Goal: Find specific page/section: Find specific page/section

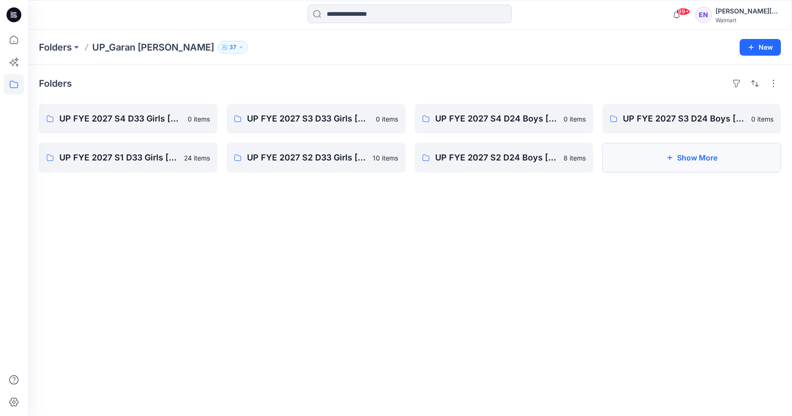
click at [634, 164] on button "Show More" at bounding box center [691, 158] width 178 height 30
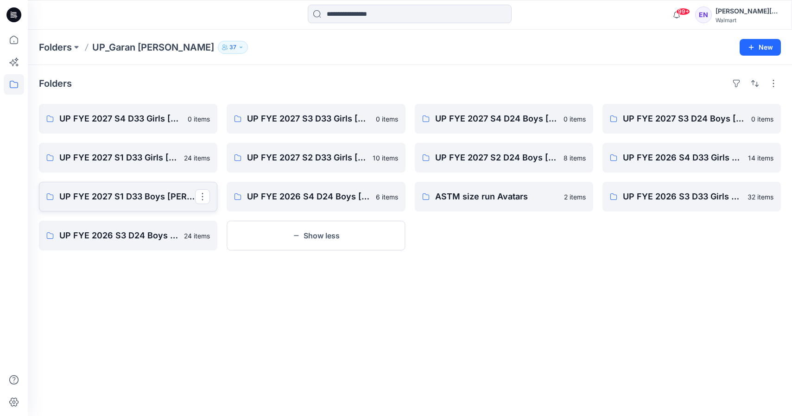
click at [138, 189] on link "UP FYE 2027 S1 D33 Boys [PERSON_NAME]" at bounding box center [128, 197] width 178 height 30
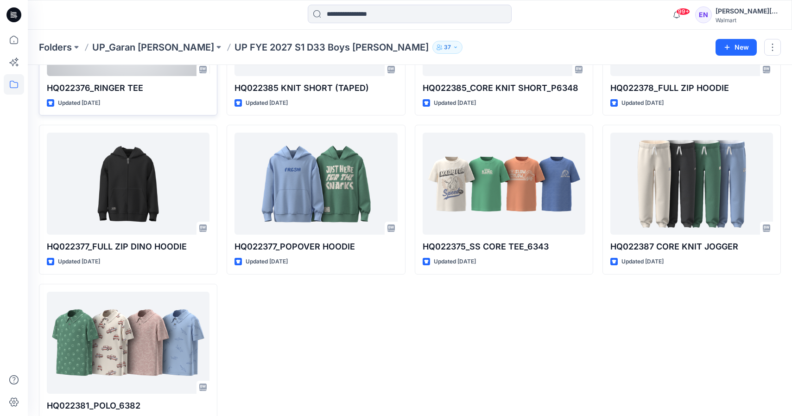
scroll to position [642, 0]
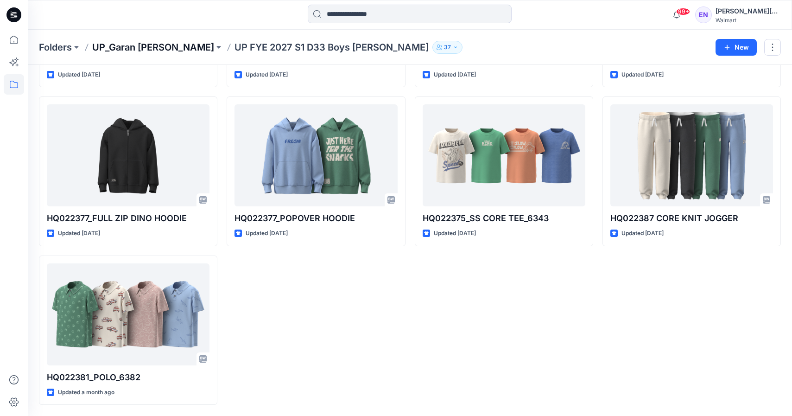
click at [146, 47] on p "UP_Garan [PERSON_NAME]" at bounding box center [153, 47] width 122 height 13
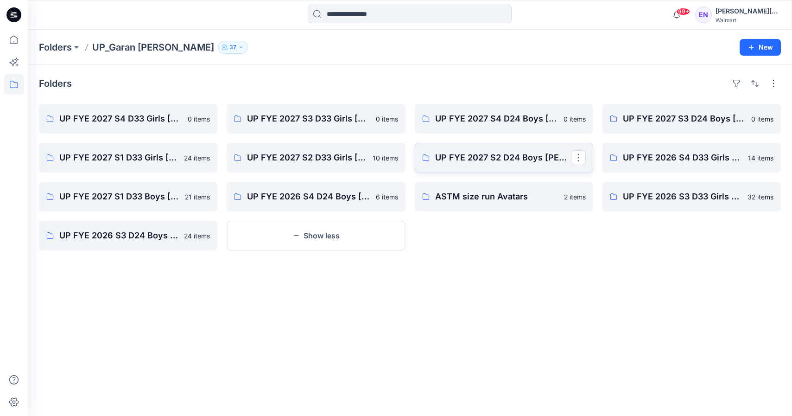
click at [448, 148] on link "UP FYE 2027 S2 D24 Boys [PERSON_NAME]" at bounding box center [504, 158] width 178 height 30
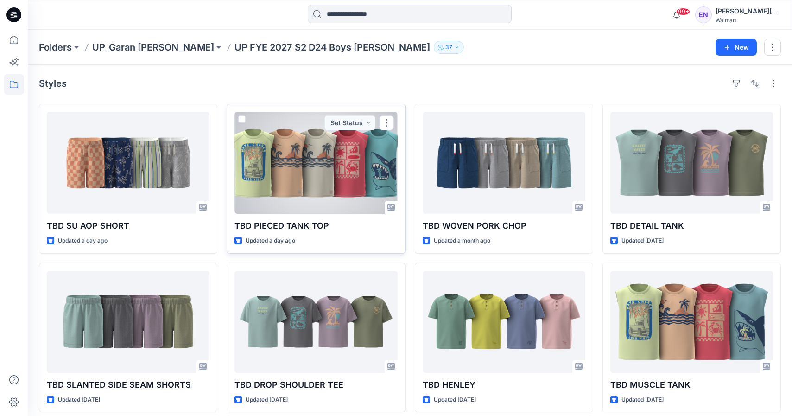
click at [353, 161] on div at bounding box center [315, 163] width 163 height 102
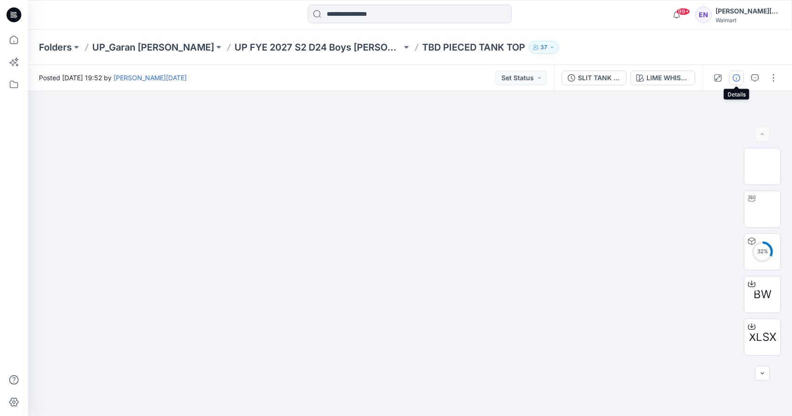
click at [735, 79] on icon "button" at bounding box center [735, 77] width 7 height 7
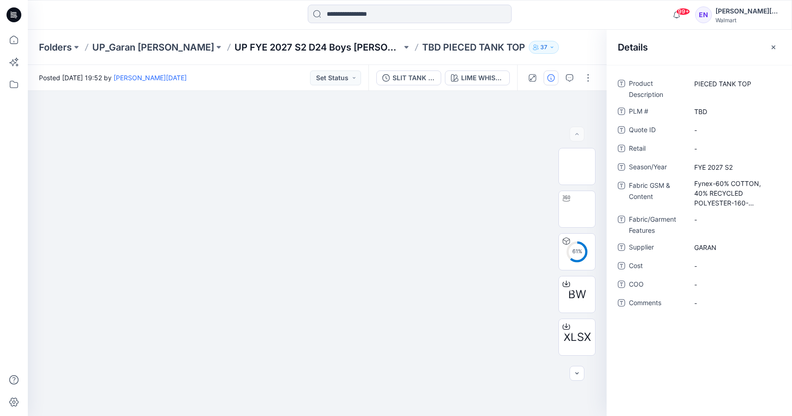
click at [244, 45] on p "UP FYE 2027 S2 D24 Boys [PERSON_NAME]" at bounding box center [317, 47] width 167 height 13
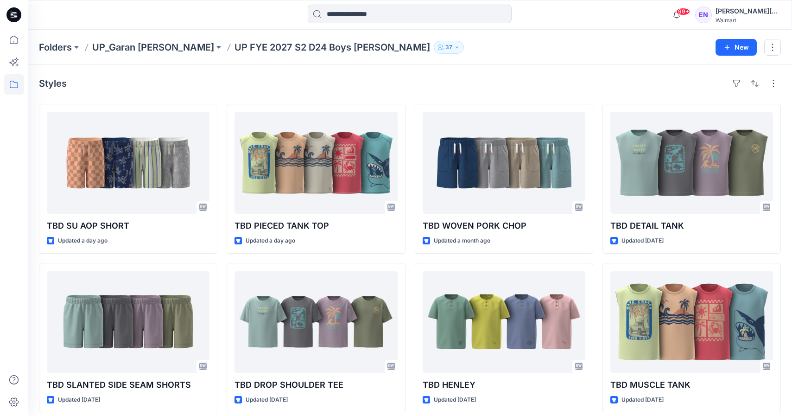
scroll to position [7, 0]
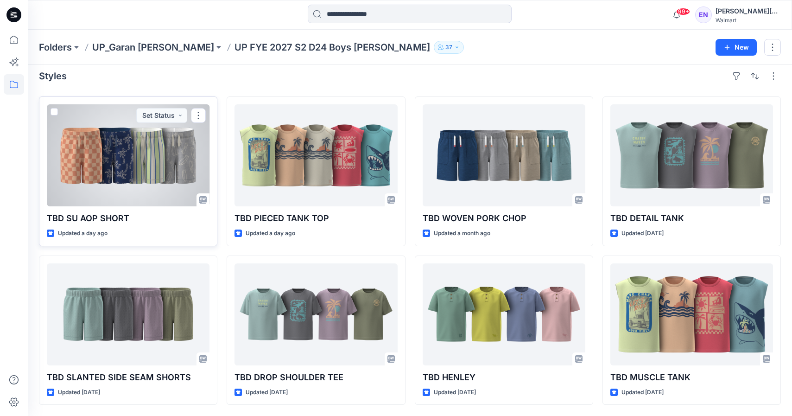
click at [130, 183] on div at bounding box center [128, 155] width 163 height 102
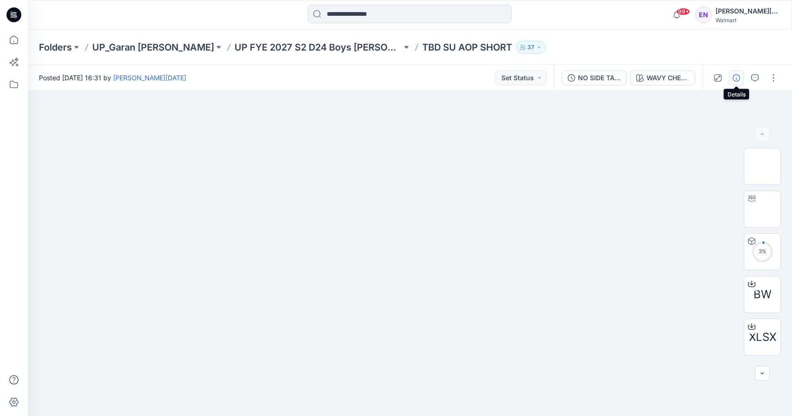
click at [736, 76] on icon "button" at bounding box center [735, 77] width 7 height 7
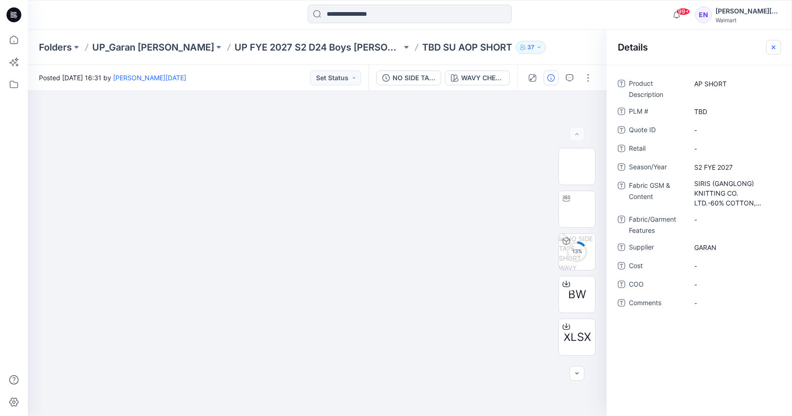
click at [768, 50] on button "button" at bounding box center [773, 47] width 15 height 15
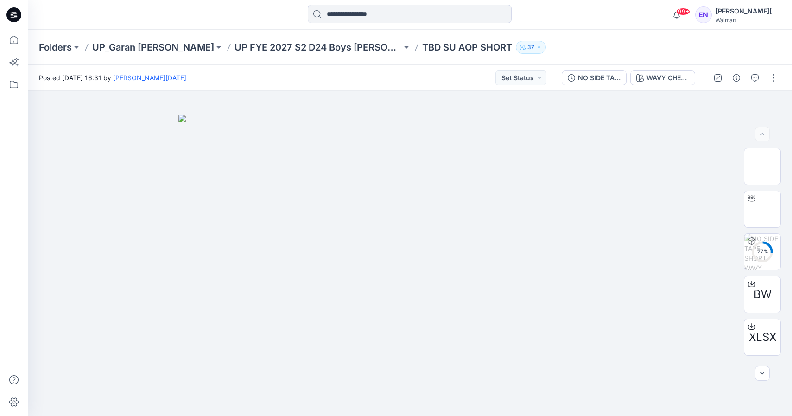
click at [753, 85] on div at bounding box center [745, 78] width 86 height 26
click at [753, 82] on button "button" at bounding box center [754, 77] width 15 height 15
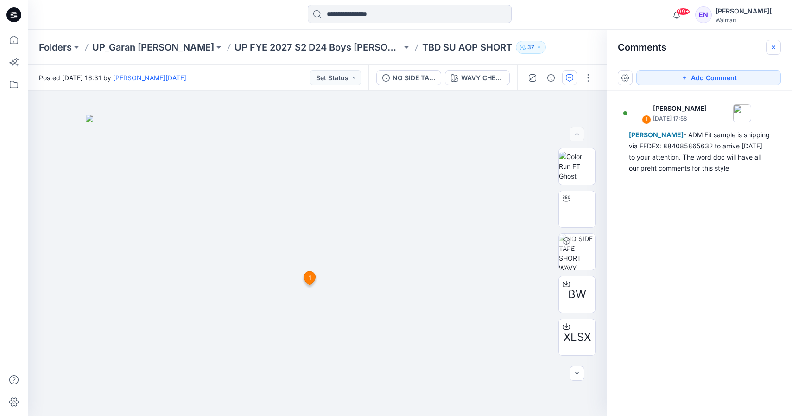
click at [768, 46] on button "button" at bounding box center [773, 47] width 15 height 15
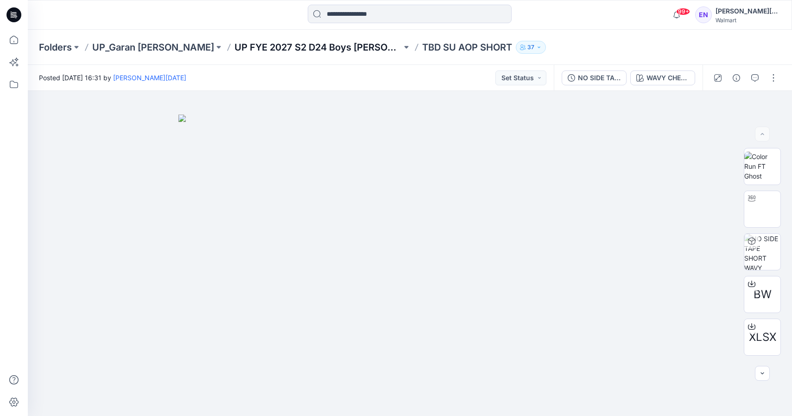
click at [270, 49] on p "UP FYE 2027 S2 D24 Boys [PERSON_NAME]" at bounding box center [317, 47] width 167 height 13
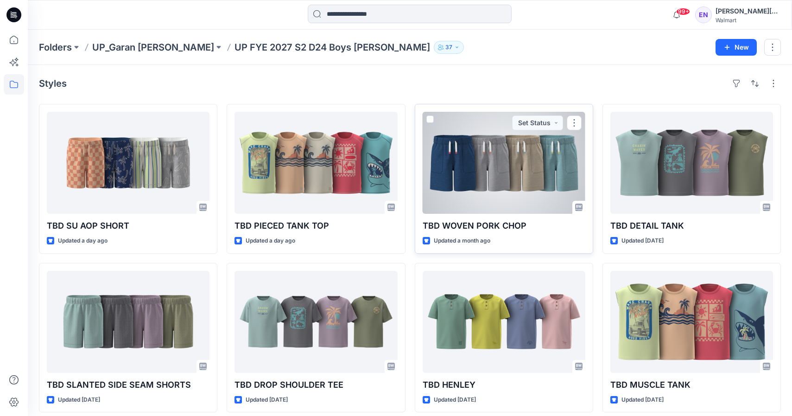
click at [488, 206] on div at bounding box center [504, 163] width 163 height 102
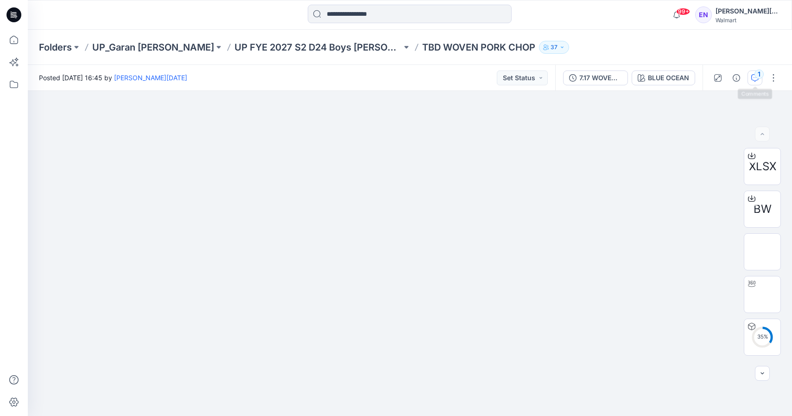
click at [761, 73] on div "1" at bounding box center [758, 73] width 9 height 9
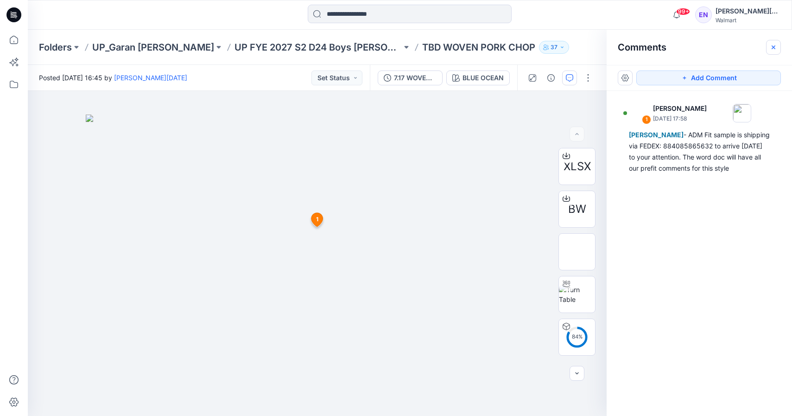
click at [774, 45] on icon "button" at bounding box center [772, 47] width 7 height 7
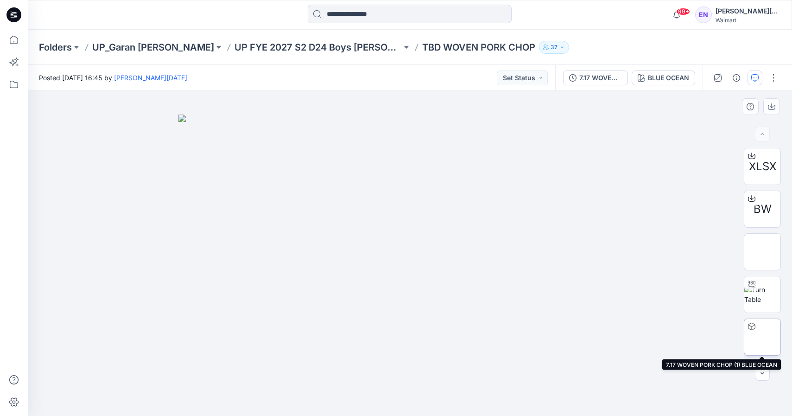
click at [762, 337] on img at bounding box center [762, 337] width 0 height 0
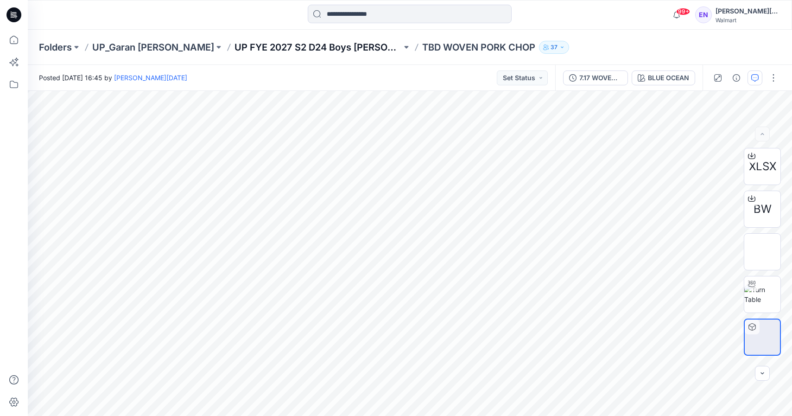
click at [238, 49] on p "UP FYE 2027 S2 D24 Boys [PERSON_NAME]" at bounding box center [317, 47] width 167 height 13
